Goal: Contribute content: Contribute content

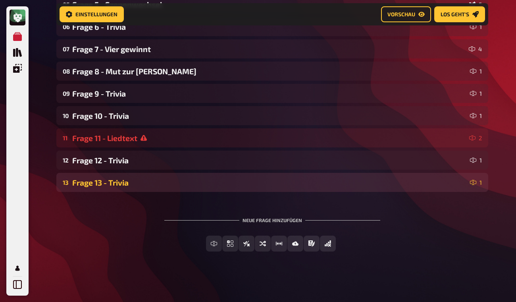
scroll to position [202, 0]
click at [176, 179] on div "Frage 13 - Trivia" at bounding box center [269, 181] width 395 height 9
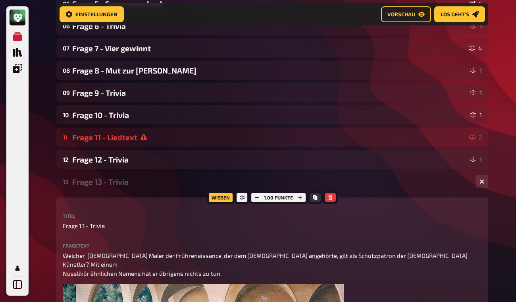
click at [176, 179] on div "Frage 13 - Trivia" at bounding box center [270, 181] width 397 height 9
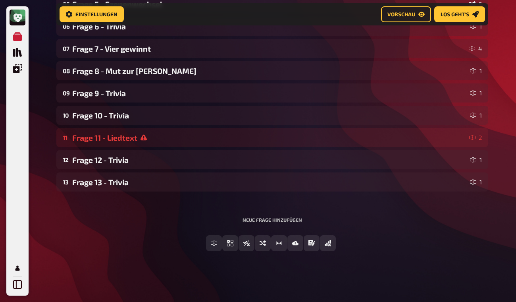
scroll to position [0, 0]
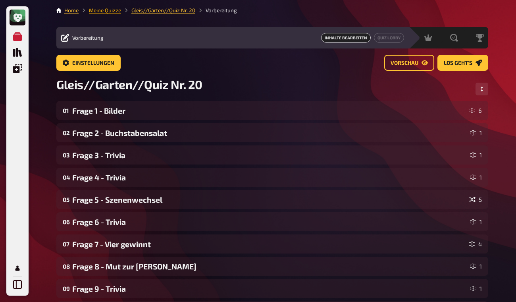
click at [113, 9] on link "Meine Quizze" at bounding box center [105, 10] width 32 height 6
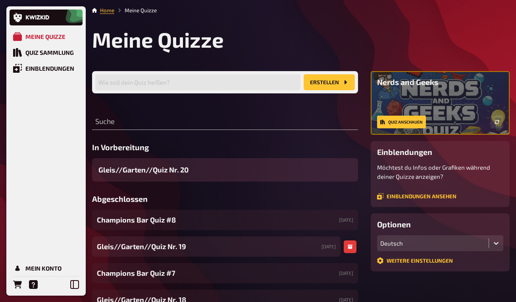
click at [202, 250] on div "Gleis//Garten//Quiz Nr. 19 [DATE]" at bounding box center [216, 246] width 249 height 20
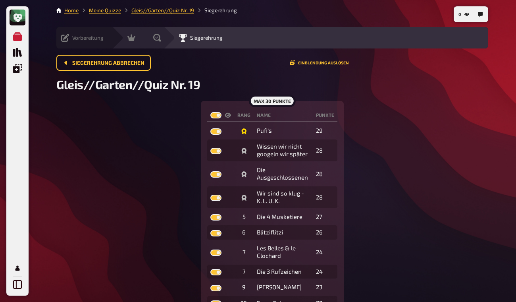
click at [60, 34] on div "Vorbereitung Inhalte Bearbeiten Quiz Lobby" at bounding box center [84, 37] width 56 height 21
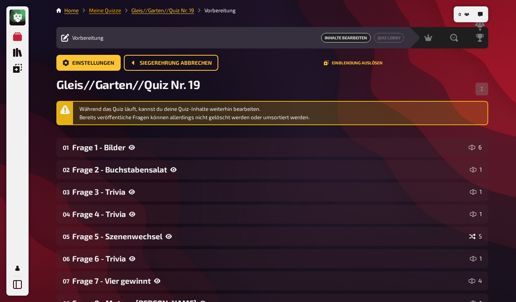
click at [112, 10] on link "Meine Quizze" at bounding box center [105, 10] width 32 height 6
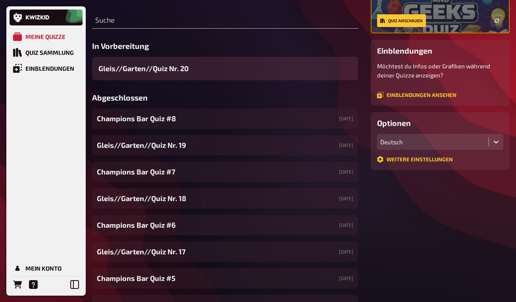
scroll to position [120, 0]
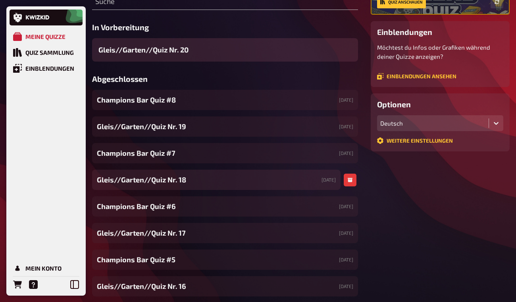
click at [241, 183] on div "Gleis//Garten//Quiz Nr. 18 [DATE]" at bounding box center [216, 180] width 249 height 20
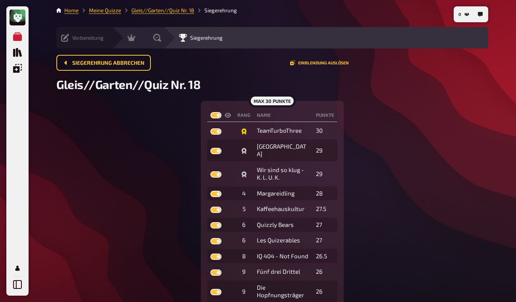
click at [61, 38] on div "Vorbereitung Inhalte Bearbeiten Quiz Lobby" at bounding box center [84, 38] width 56 height 8
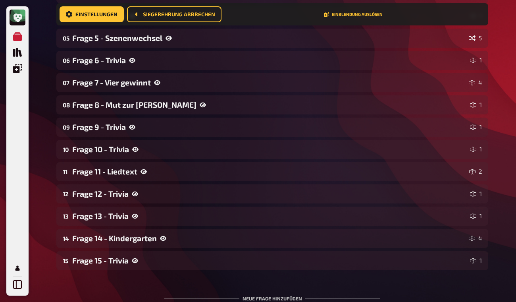
scroll to position [277, 0]
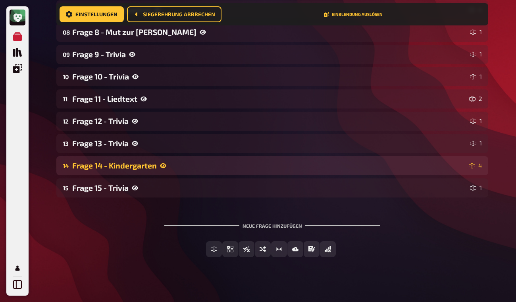
click at [242, 166] on div "Frage 14 - Kindergarten" at bounding box center [268, 165] width 393 height 9
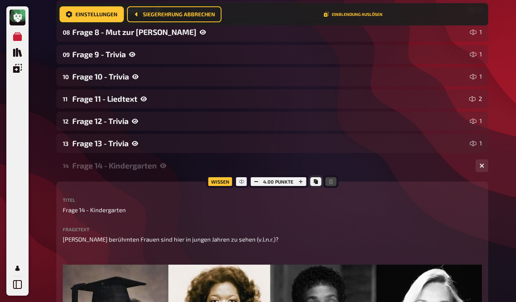
click at [314, 180] on icon "Kopieren" at bounding box center [316, 181] width 4 height 5
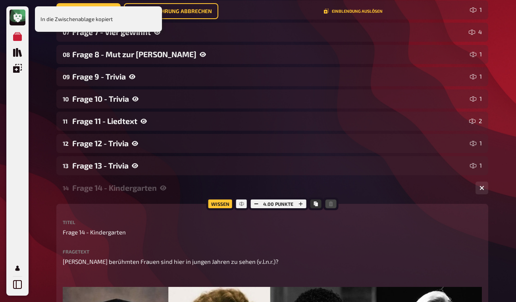
scroll to position [0, 0]
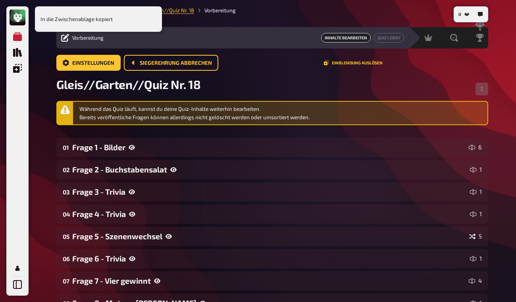
click at [106, 21] on div "In die Zwischenablage kopiert" at bounding box center [98, 18] width 127 height 25
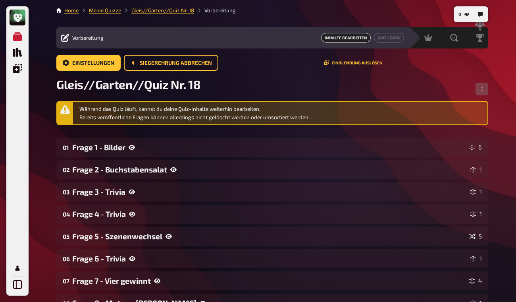
click at [102, 10] on link "Meine Quizze" at bounding box center [105, 10] width 32 height 6
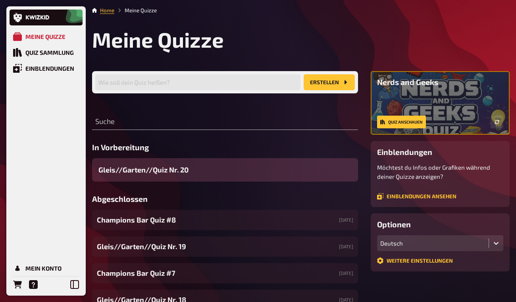
click at [209, 165] on div "Gleis//Garten//Quiz Nr. 20" at bounding box center [225, 169] width 266 height 23
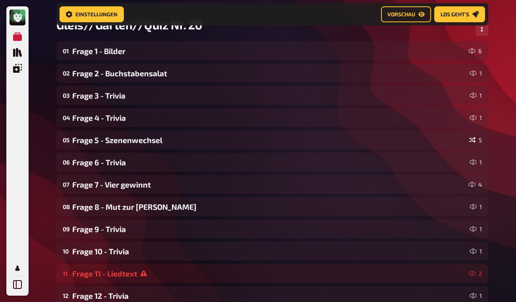
scroll to position [195, 0]
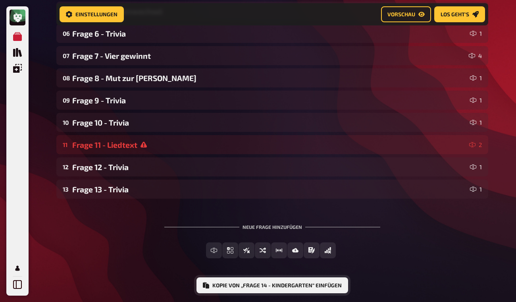
click at [312, 279] on button "Kopie von „Frage 14 - Kindergarten“ einfügen" at bounding box center [273, 285] width 152 height 16
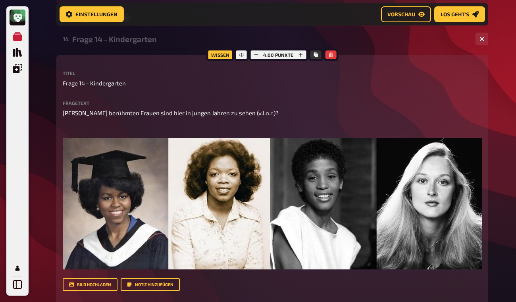
scroll to position [370, 0]
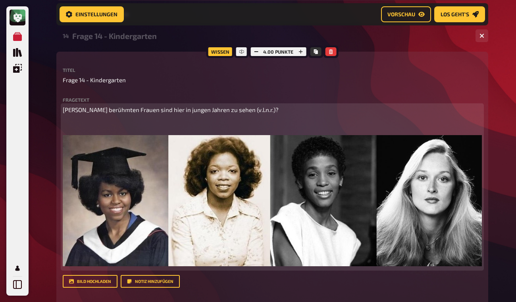
click at [129, 111] on span "[PERSON_NAME] berühmten Frauen sind hier in jungen Jahren zu sehen (v.l.n.r.)?" at bounding box center [171, 109] width 216 height 7
drag, startPoint x: 116, startPoint y: 108, endPoint x: 134, endPoint y: 112, distance: 18.7
click at [134, 112] on span "[PERSON_NAME] berühmten Frauen sind hier in jungen Jahren zu sehen (v.l.n.r.)?" at bounding box center [171, 109] width 216 height 7
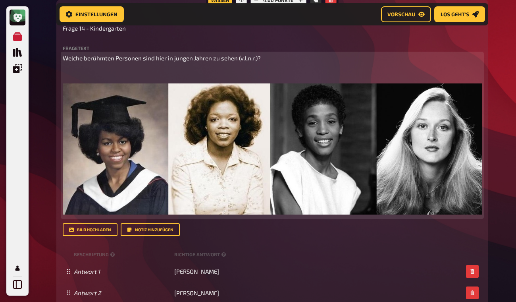
scroll to position [440, 0]
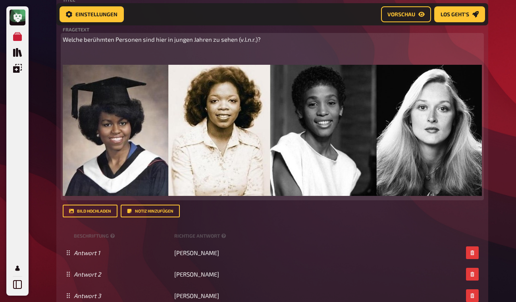
click at [283, 133] on img at bounding box center [272, 130] width 419 height 131
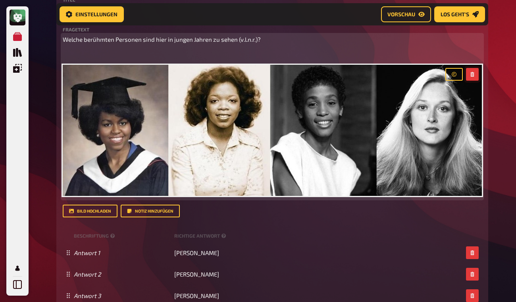
click at [473, 74] on icon "button" at bounding box center [472, 74] width 5 height 5
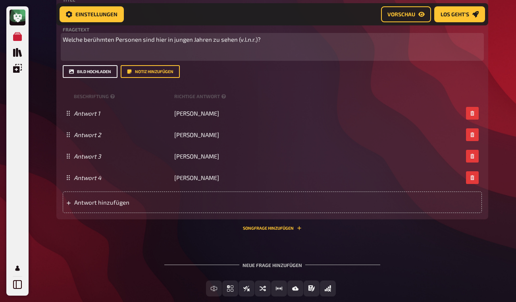
click at [105, 73] on button "Bild hochladen" at bounding box center [90, 71] width 55 height 13
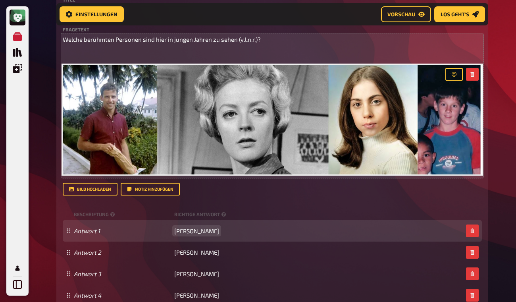
click at [187, 228] on span "[PERSON_NAME]" at bounding box center [196, 230] width 45 height 7
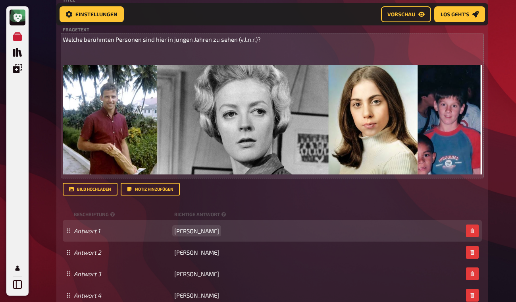
drag, startPoint x: 175, startPoint y: 230, endPoint x: 217, endPoint y: 235, distance: 41.9
click at [217, 235] on div "Antwort 1 [PERSON_NAME]" at bounding box center [272, 230] width 419 height 21
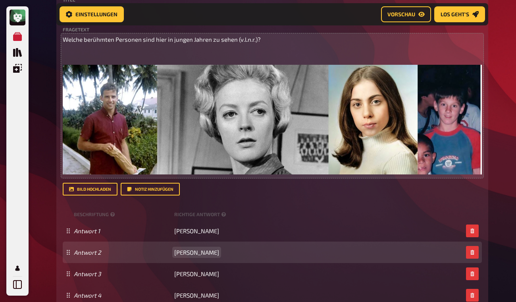
click at [189, 254] on span "[PERSON_NAME]" at bounding box center [196, 252] width 45 height 7
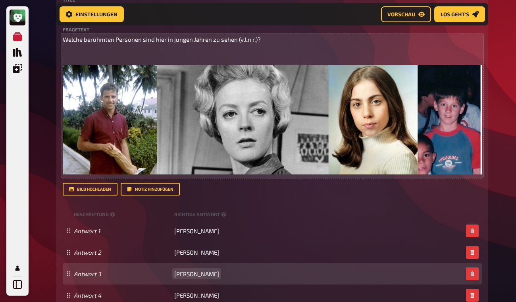
click at [187, 271] on span "[PERSON_NAME]" at bounding box center [196, 273] width 45 height 7
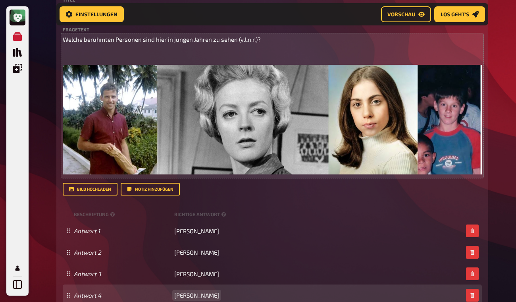
click at [181, 292] on span "[PERSON_NAME]" at bounding box center [196, 294] width 45 height 7
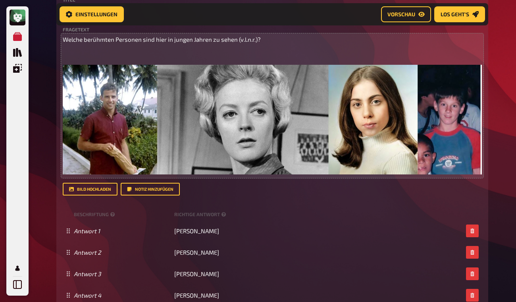
click at [502, 174] on div "Meine Quizze Quiz Sammlung Einblendungen Mein Konto Home Meine Quizze Gleis//Ga…" at bounding box center [258, 12] width 516 height 905
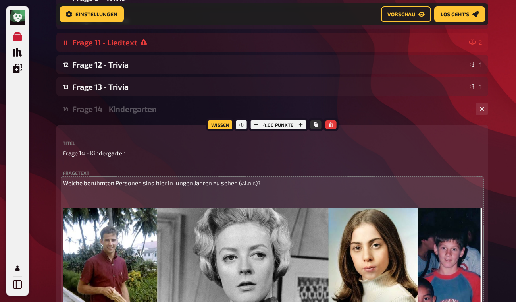
scroll to position [292, 0]
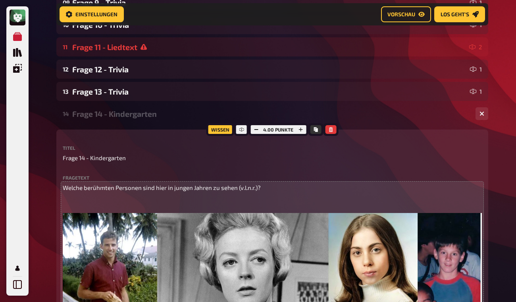
click at [144, 120] on div "14 Frage 14 - Kindergarten 4" at bounding box center [272, 113] width 432 height 19
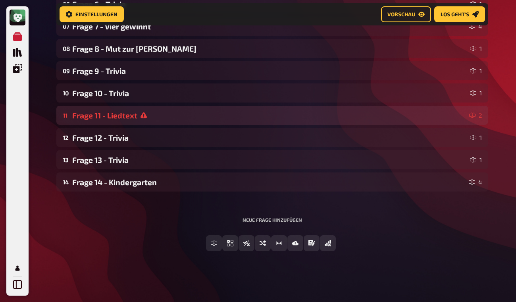
scroll to position [224, 0]
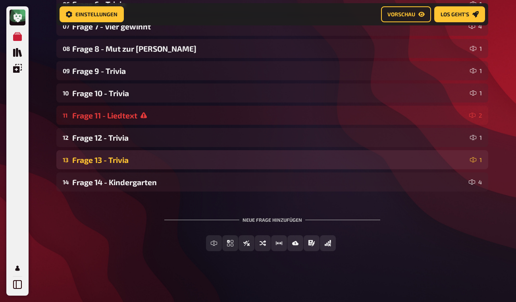
click at [215, 158] on div "Frage 13 - Trivia" at bounding box center [269, 159] width 395 height 9
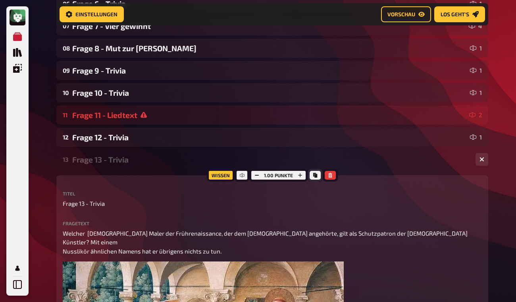
click at [315, 177] on icon "Kopieren" at bounding box center [315, 175] width 4 height 5
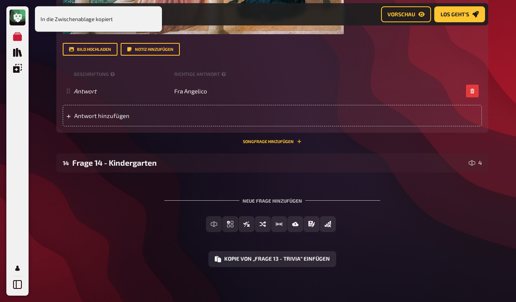
scroll to position [627, 0]
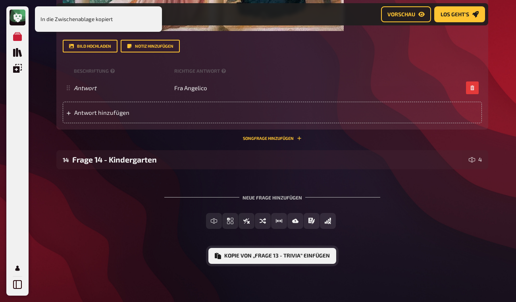
click at [260, 256] on button "Kopie von „Frage 13 - Trivia“ einfügen" at bounding box center [272, 256] width 128 height 16
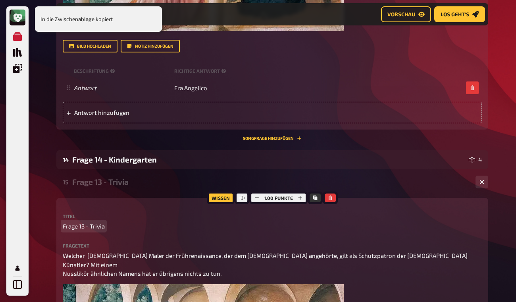
click at [83, 225] on span "Frage 13 - Trivia" at bounding box center [84, 226] width 42 height 9
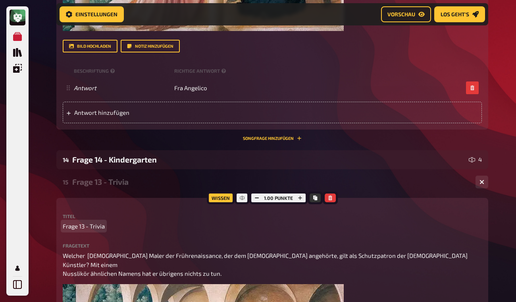
click at [86, 224] on span "Frage 13 - Trivia" at bounding box center [84, 226] width 42 height 9
click at [452, 224] on p "Frage 15 - Trivia" at bounding box center [272, 226] width 419 height 9
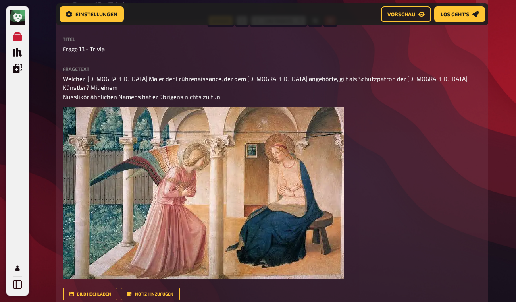
scroll to position [313, 0]
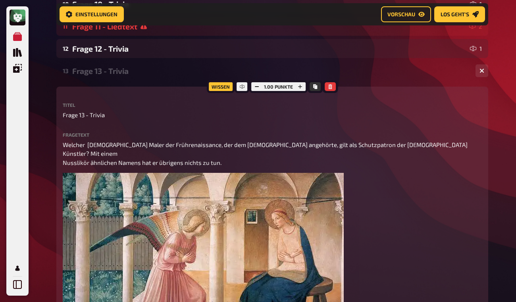
click at [152, 73] on div "Frage 13 - Trivia" at bounding box center [270, 70] width 397 height 9
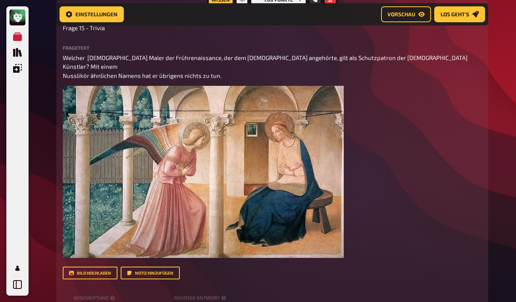
scroll to position [435, 0]
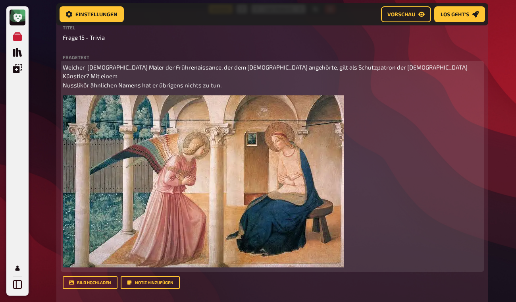
click at [303, 163] on img at bounding box center [203, 181] width 281 height 172
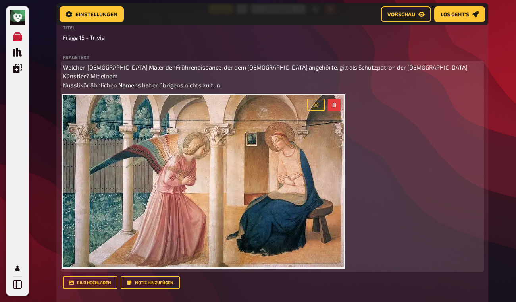
click at [339, 104] on button "button" at bounding box center [334, 104] width 13 height 13
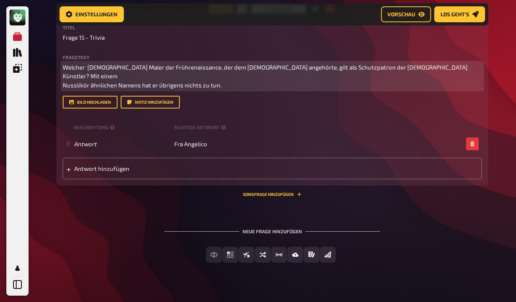
click at [156, 71] on p "Welcher [DEMOGRAPHIC_DATA] Maler der Frührenaissance, der dem [DEMOGRAPHIC_DATA…" at bounding box center [272, 76] width 419 height 27
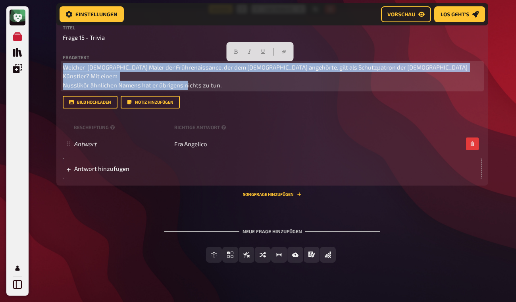
drag, startPoint x: 64, startPoint y: 66, endPoint x: 222, endPoint y: 81, distance: 159.2
click at [222, 81] on p "Welcher [DEMOGRAPHIC_DATA] Maler der Frührenaissance, der dem [DEMOGRAPHIC_DATA…" at bounding box center [272, 76] width 419 height 27
paste div
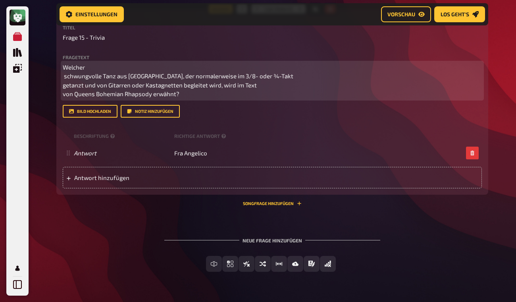
click at [135, 76] on p "Welcher schwungvolle Tanz aus [GEOGRAPHIC_DATA], der normalerweise im 3/8- oder…" at bounding box center [272, 81] width 419 height 36
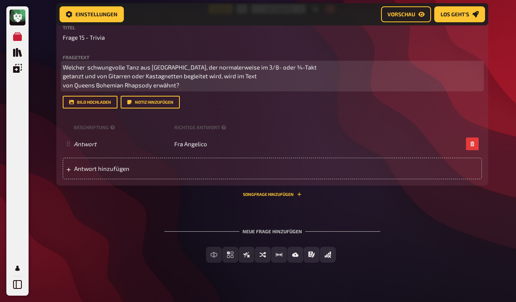
click at [296, 76] on p "Welcher schwungvolle Tanz aus [GEOGRAPHIC_DATA], der normalerweise im 3/8- oder…" at bounding box center [272, 76] width 419 height 27
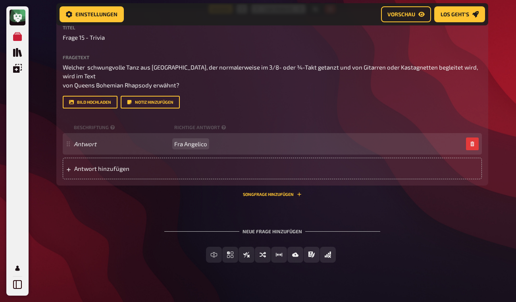
click at [181, 147] on span "Fra Angelico" at bounding box center [190, 143] width 33 height 7
click at [174, 147] on div "Antwort Fra Angelico" at bounding box center [268, 143] width 389 height 7
drag, startPoint x: 175, startPoint y: 162, endPoint x: 211, endPoint y: 162, distance: 36.5
click at [211, 147] on div "Antwort Fra Angelico" at bounding box center [268, 143] width 389 height 7
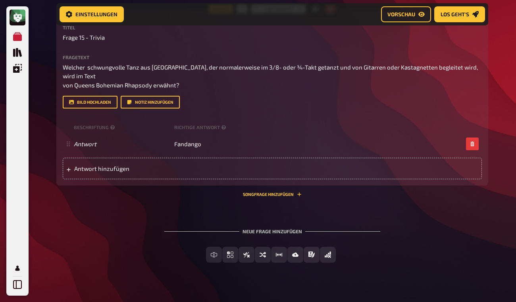
click at [98, 108] on button "Bild hochladen" at bounding box center [90, 102] width 55 height 13
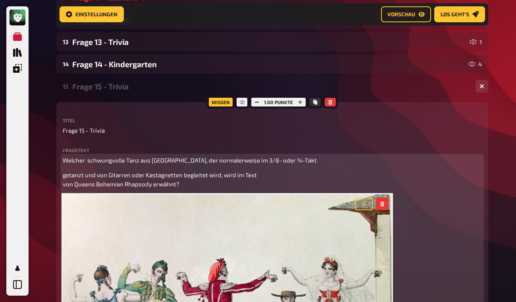
scroll to position [341, 0]
click at [304, 165] on p "Welcher schwungvolle Tanz aus [GEOGRAPHIC_DATA], der normalerweise im 3/8- oder…" at bounding box center [272, 160] width 419 height 9
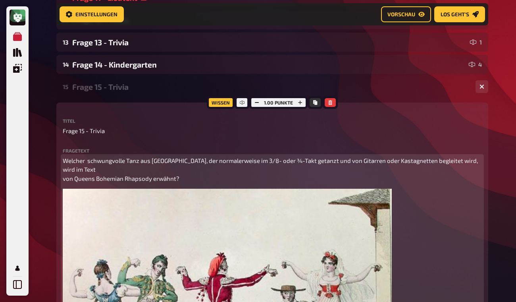
click at [206, 183] on p "Welcher schwungvolle Tanz aus [GEOGRAPHIC_DATA], der normalerweise im 3/8- oder…" at bounding box center [272, 169] width 419 height 27
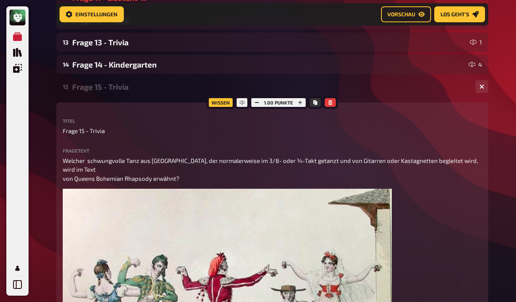
click at [143, 89] on div "Frage 15 - Trivia" at bounding box center [270, 86] width 397 height 9
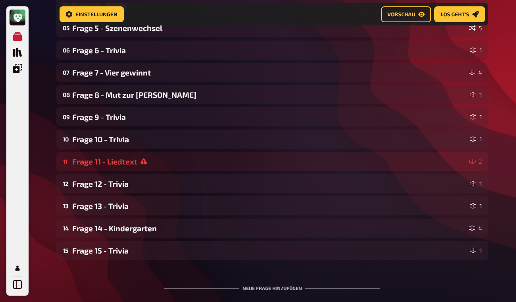
scroll to position [177, 0]
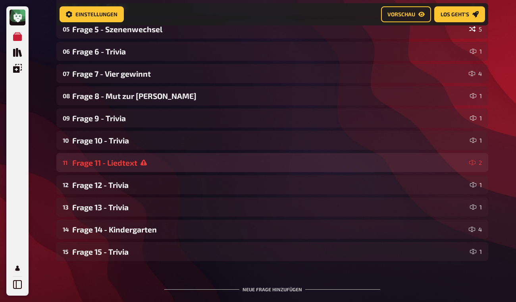
click at [280, 168] on div "11 Frage 11 - Liedtext 2" at bounding box center [272, 162] width 432 height 19
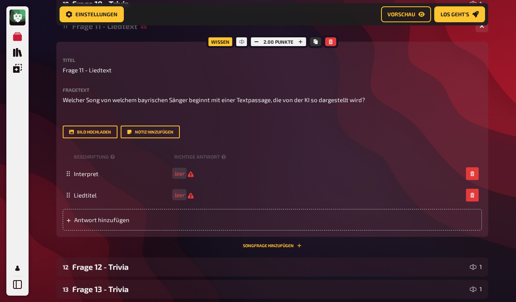
scroll to position [314, 0]
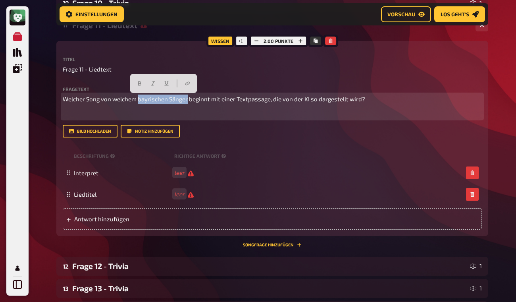
drag, startPoint x: 140, startPoint y: 98, endPoint x: 188, endPoint y: 100, distance: 48.1
click at [188, 100] on span "Welcher Song von welchem bayrischen Sänger beginnt mit einer Textpassage, die v…" at bounding box center [214, 98] width 303 height 7
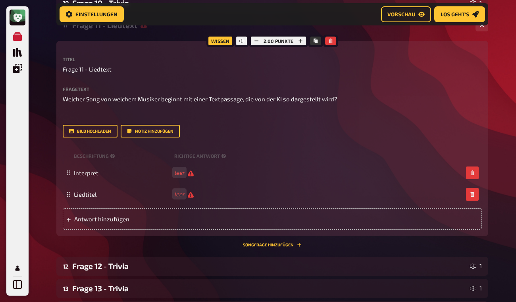
click at [37, 152] on div "Meine Quizze Quiz Sammlung Einblendungen Mein Konto Home Meine Quizze Gleis//Ga…" at bounding box center [258, 69] width 516 height 767
click at [157, 131] on button "Notiz hinzufügen" at bounding box center [150, 131] width 59 height 13
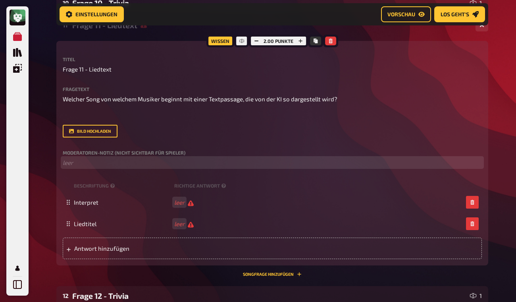
click at [120, 167] on p "﻿ leer" at bounding box center [272, 162] width 419 height 9
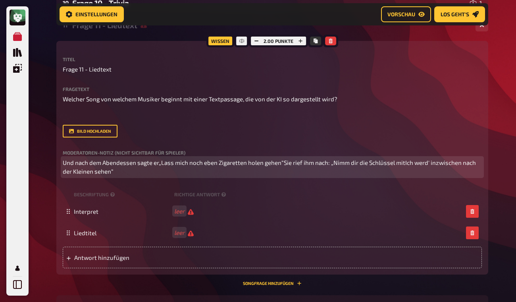
click at [92, 162] on p "Und nach dem Abendessen sagte er„Lass mich noch eben Zigaretten holen gehen“Sie…" at bounding box center [272, 167] width 419 height 18
click at [159, 162] on span "Und nach dem Abendessen sagte er„Lass mich noch eben Zigaretten holen gehen“Sie…" at bounding box center [270, 167] width 415 height 16
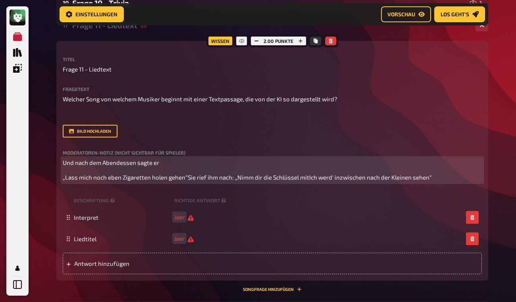
click at [187, 178] on span "„Lass mich noch eben Zigaretten holen gehen“Sie rief ihm nach: „Nimm dir die Sc…" at bounding box center [247, 177] width 369 height 7
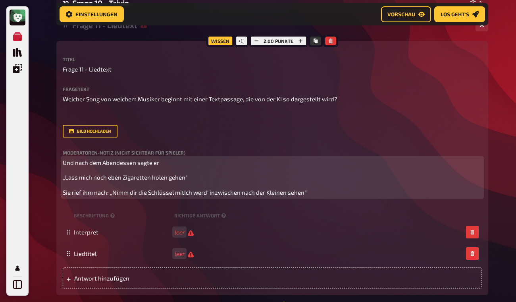
click at [184, 192] on span "Sie rief ihm nach: „Nimm dir die Schlüssel mitIch werd' inzwischen nach der Kle…" at bounding box center [185, 192] width 244 height 7
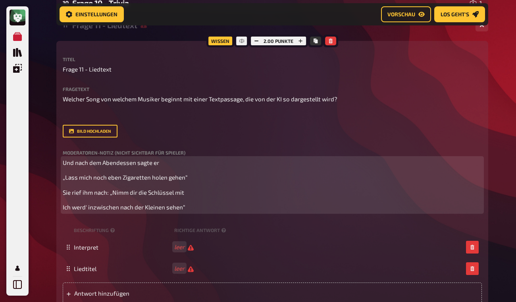
click at [149, 212] on p "Ich werd' inzwischen nach der Kleinen sehen“" at bounding box center [272, 206] width 419 height 9
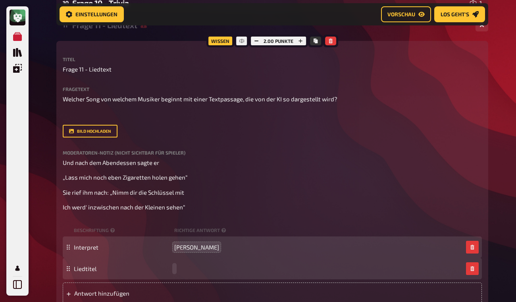
paste span
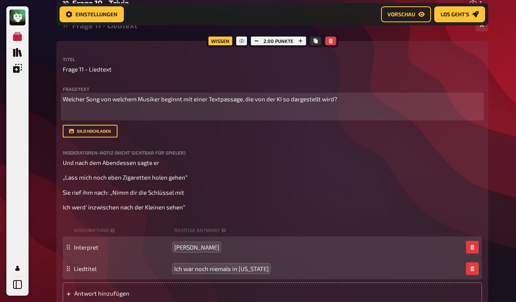
click at [141, 112] on p "﻿" at bounding box center [272, 113] width 419 height 9
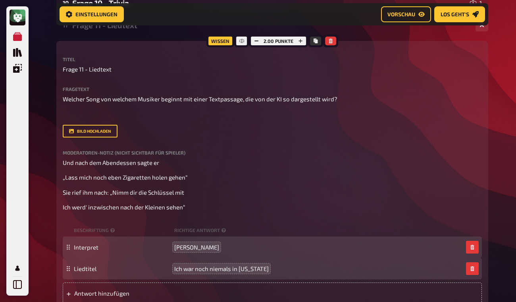
click at [152, 32] on div "11 Frage 11 - Liedtext 2" at bounding box center [272, 24] width 432 height 19
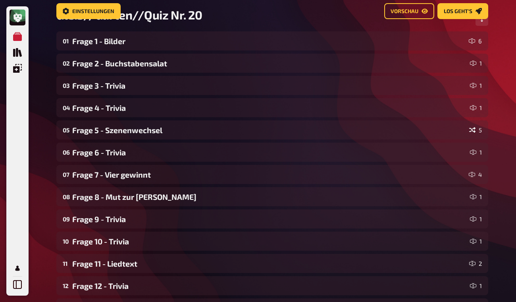
scroll to position [0, 0]
